Goal: Information Seeking & Learning: Understand process/instructions

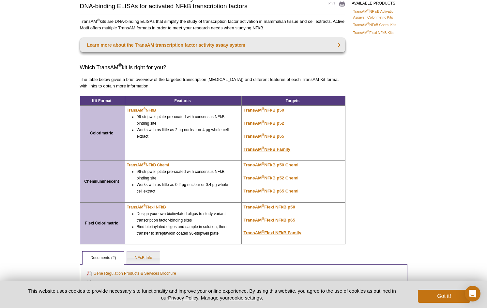
scroll to position [55, 0]
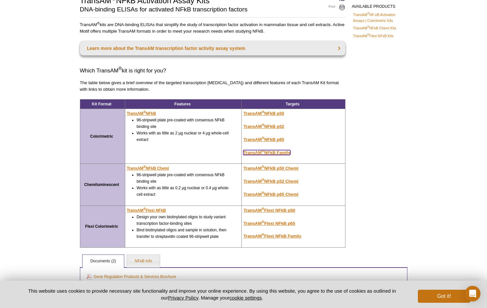
click at [254, 153] on u "TransAM ® NFkB Family" at bounding box center [266, 152] width 47 height 5
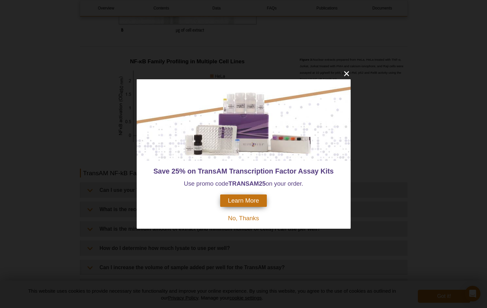
scroll to position [707, 0]
click at [347, 78] on button "close" at bounding box center [346, 73] width 8 height 8
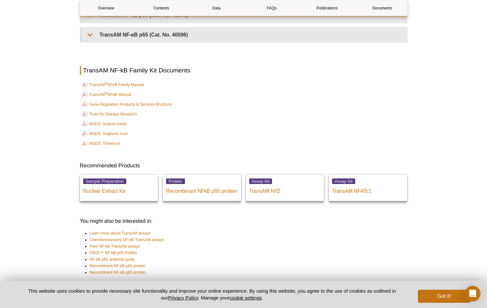
scroll to position [1449, 0]
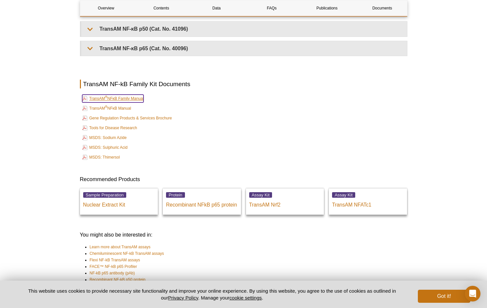
click at [141, 97] on link "TransAM ® NFκB Family Manual" at bounding box center [113, 98] width 62 height 8
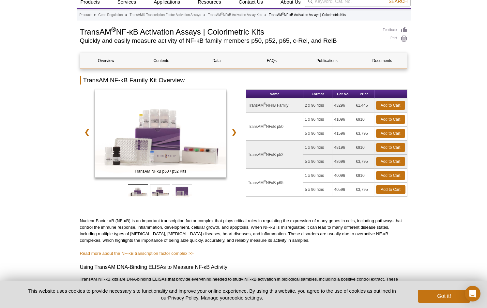
scroll to position [0, 0]
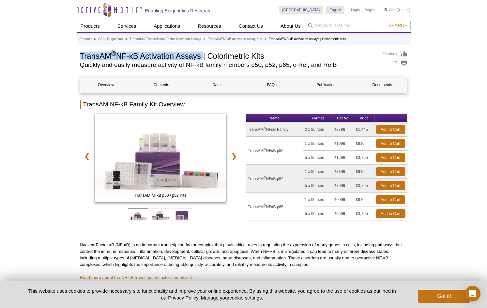
drag, startPoint x: 81, startPoint y: 53, endPoint x: 203, endPoint y: 53, distance: 122.2
click at [203, 53] on h1 "TransAM ® NF-κB Activation Assays | Colorimetric Kits" at bounding box center [228, 56] width 296 height 10
copy h1 "TransAM ® NF-κB Activation Assays"
